Goal: Obtain resource: Obtain resource

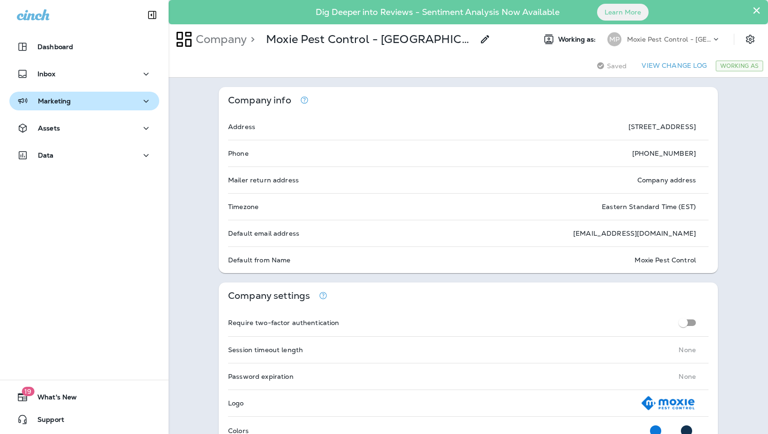
click at [144, 100] on icon "button" at bounding box center [146, 101] width 5 height 3
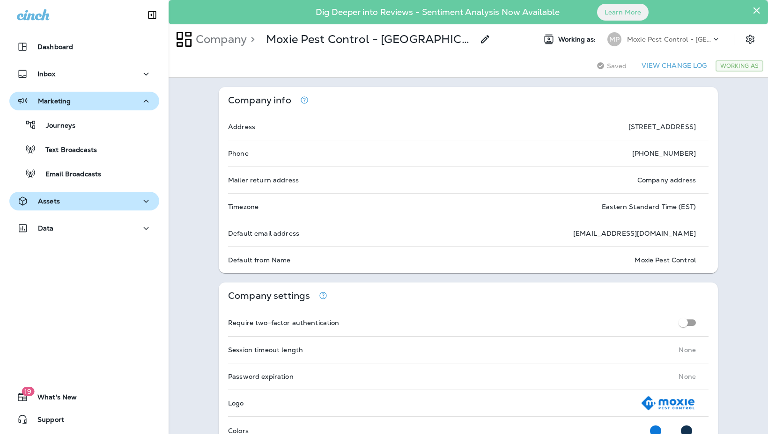
click at [140, 202] on icon "button" at bounding box center [145, 202] width 11 height 12
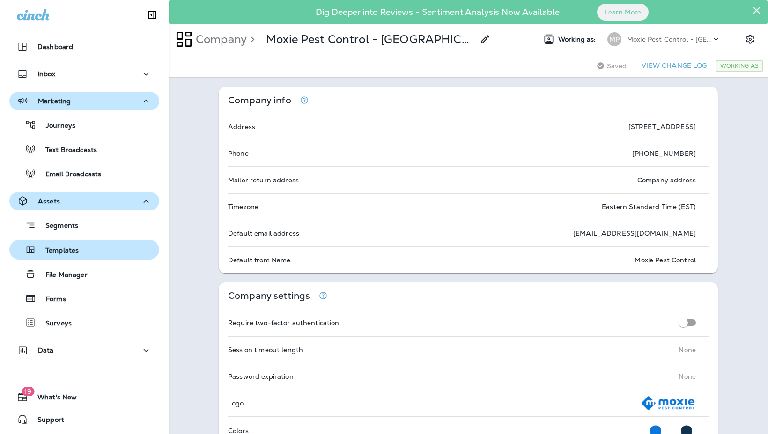
click at [72, 252] on p "Templates" at bounding box center [57, 251] width 43 height 9
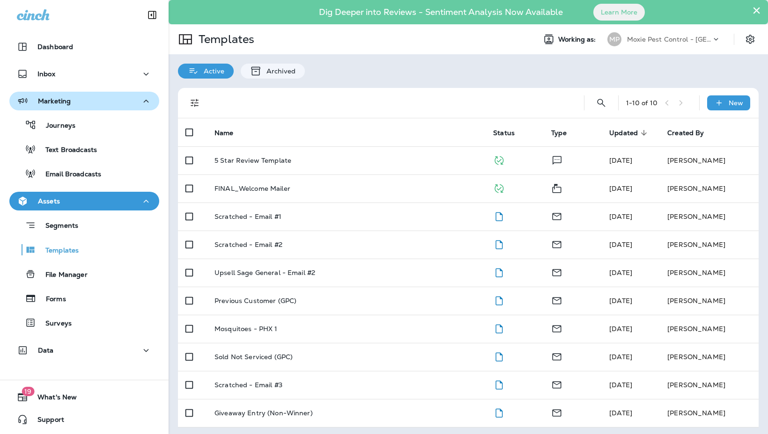
click at [686, 35] on div "Moxie Pest Control - [GEOGRAPHIC_DATA]" at bounding box center [669, 39] width 84 height 14
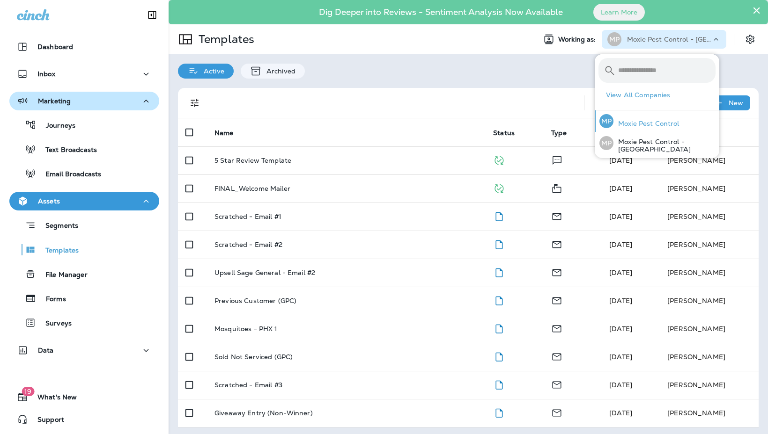
click at [660, 126] on p "Moxie Pest Control" at bounding box center [646, 123] width 66 height 7
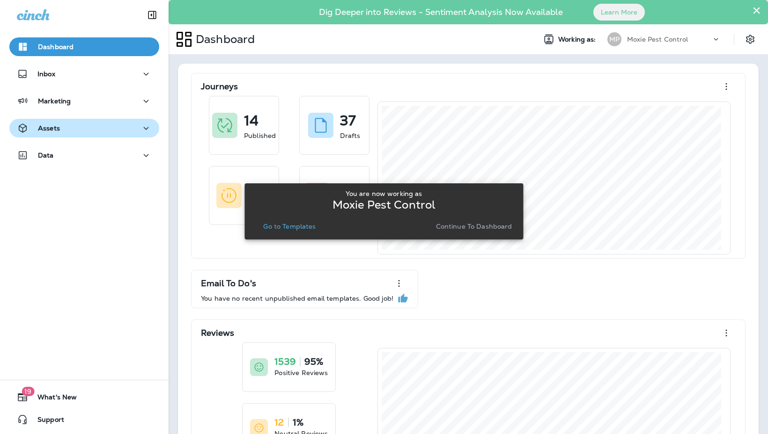
click at [143, 130] on icon "button" at bounding box center [145, 129] width 11 height 12
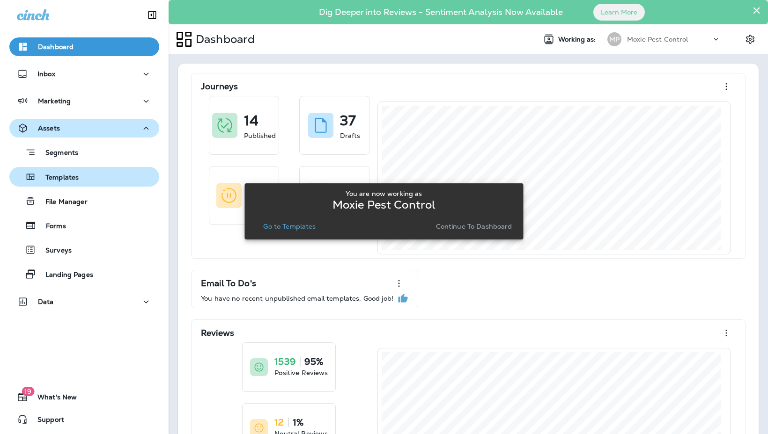
click at [77, 181] on p "Templates" at bounding box center [57, 178] width 43 height 9
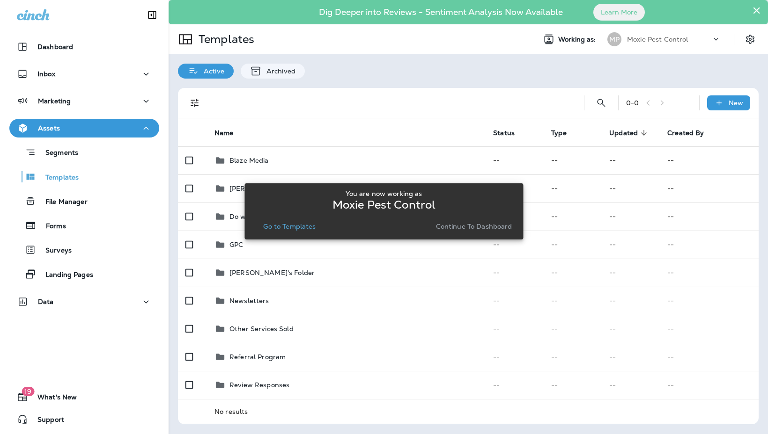
click at [256, 301] on div "You are now working as Moxie Pest Control Go to Templates Continue to Dashboard" at bounding box center [383, 211] width 279 height 423
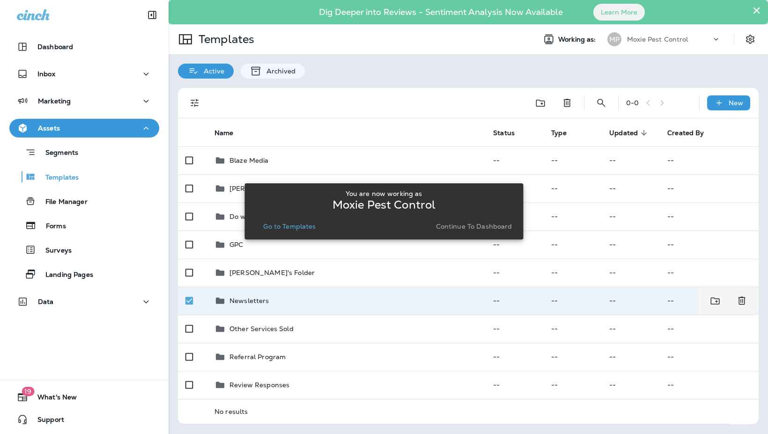
click at [232, 303] on p "Newsletters" at bounding box center [249, 300] width 40 height 7
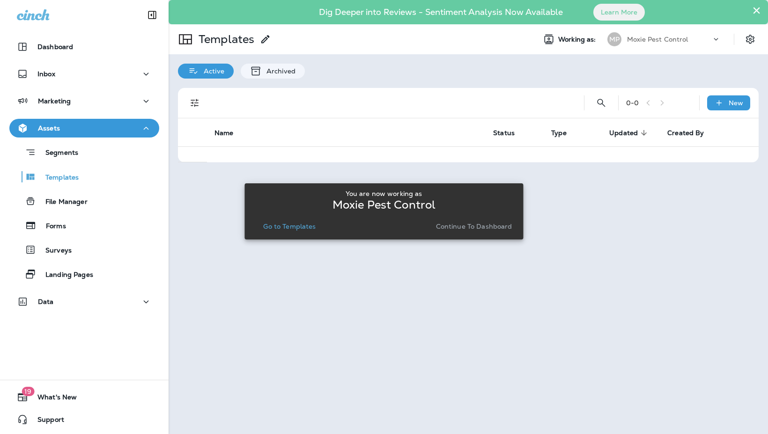
click at [232, 303] on div at bounding box center [467, 217] width 597 height 433
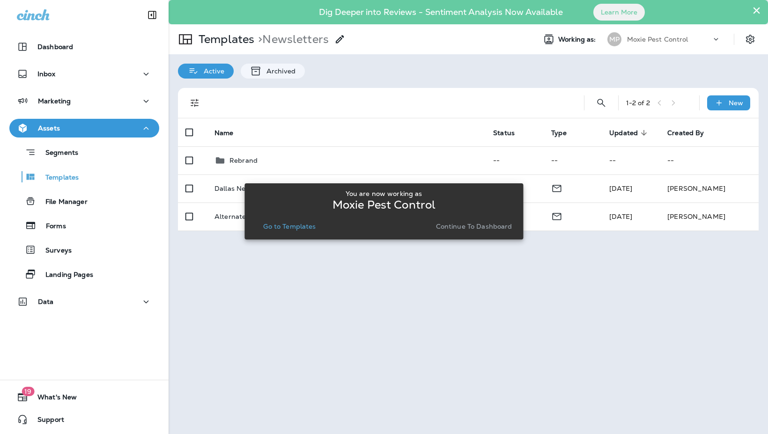
click at [309, 277] on div "You are now working as Moxie Pest Control Go to Templates Continue to Dashboard" at bounding box center [383, 211] width 279 height 423
click at [294, 228] on p "Go to Templates" at bounding box center [289, 226] width 52 height 7
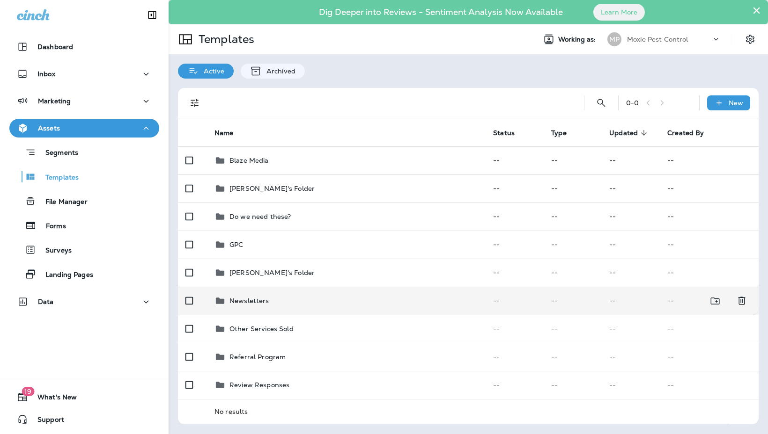
click at [255, 301] on p "Newsletters" at bounding box center [249, 300] width 40 height 7
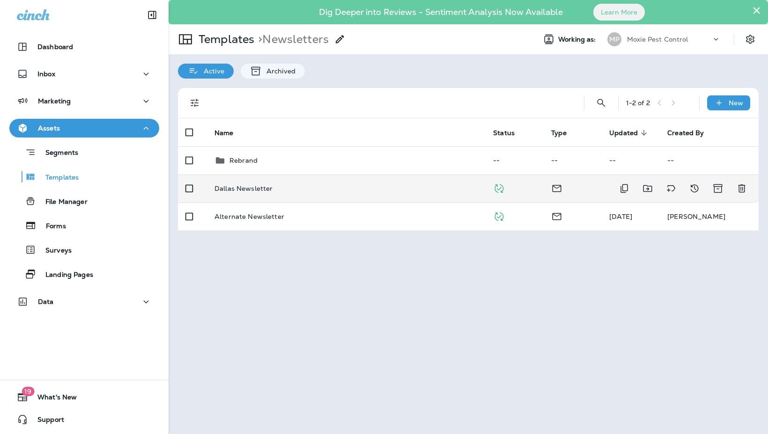
click at [240, 195] on td "Dallas Newsletter" at bounding box center [346, 189] width 279 height 28
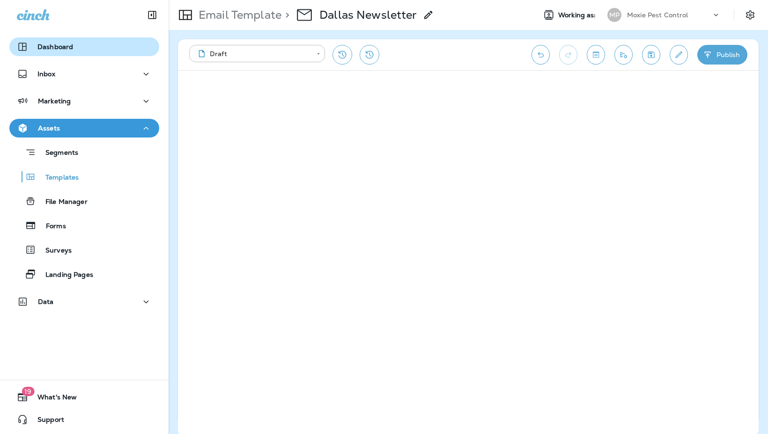
click at [70, 47] on p "Dashboard" at bounding box center [55, 46] width 36 height 7
